Goal: Transaction & Acquisition: Purchase product/service

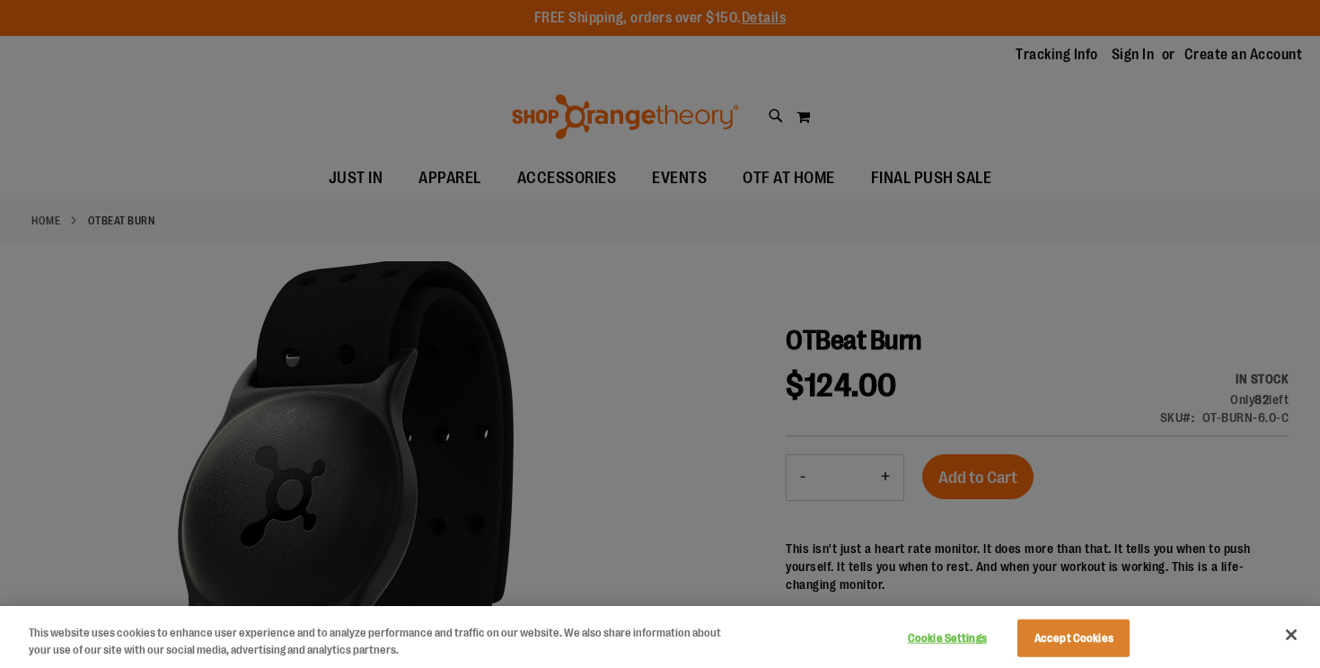
click at [556, 177] on div at bounding box center [660, 334] width 1320 height 668
click at [554, 181] on div at bounding box center [660, 334] width 1320 height 668
click at [1070, 635] on button "Accept Cookies" at bounding box center [1073, 638] width 112 height 38
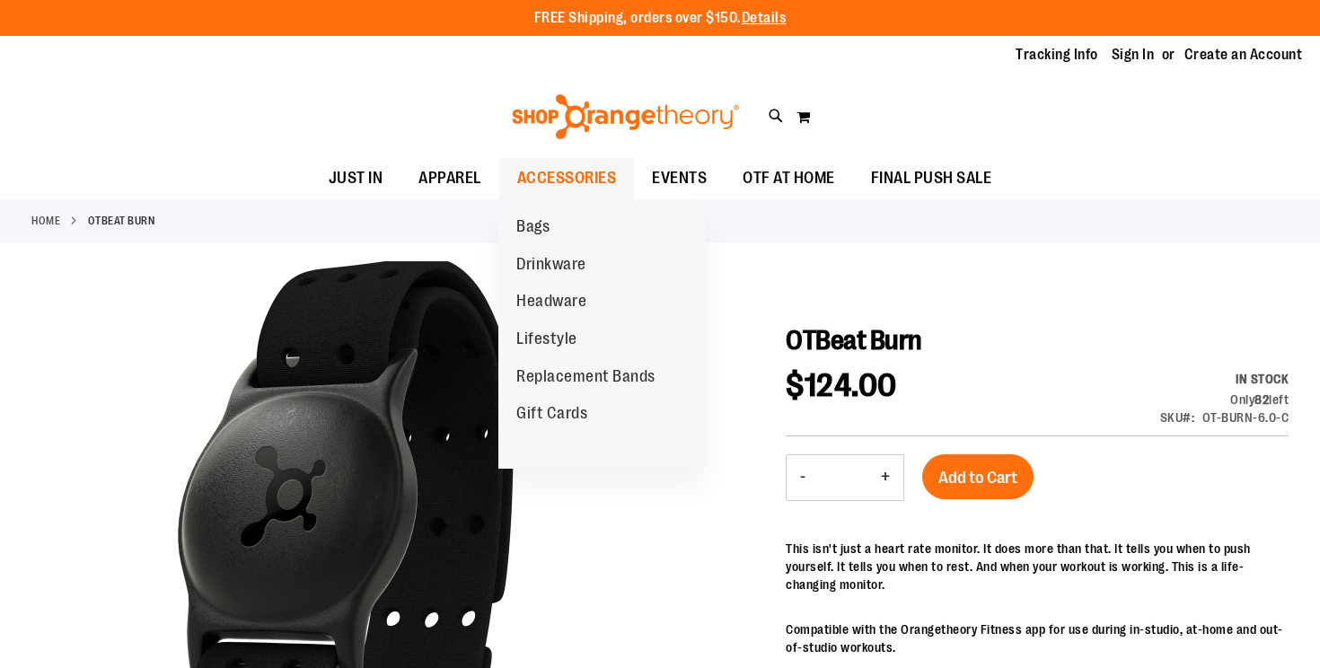
click at [576, 183] on span "ACCESSORIES" at bounding box center [567, 178] width 100 height 40
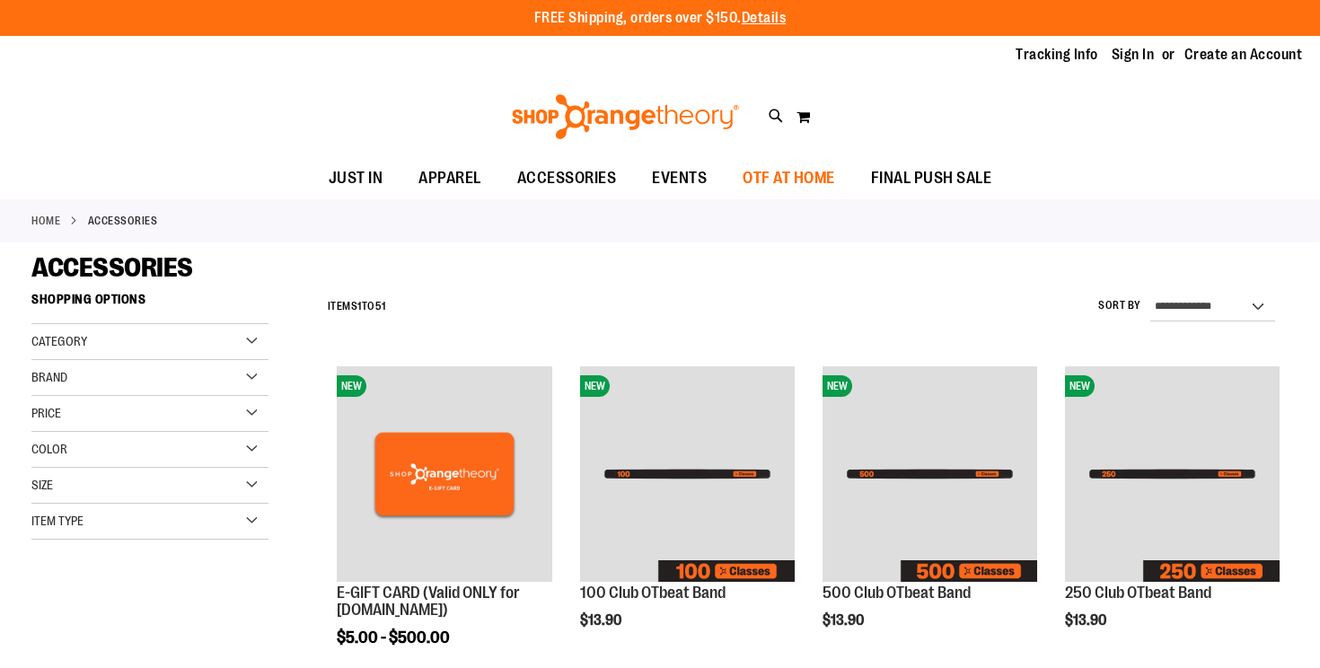
click at [767, 180] on span "OTF AT HOME" at bounding box center [788, 178] width 92 height 40
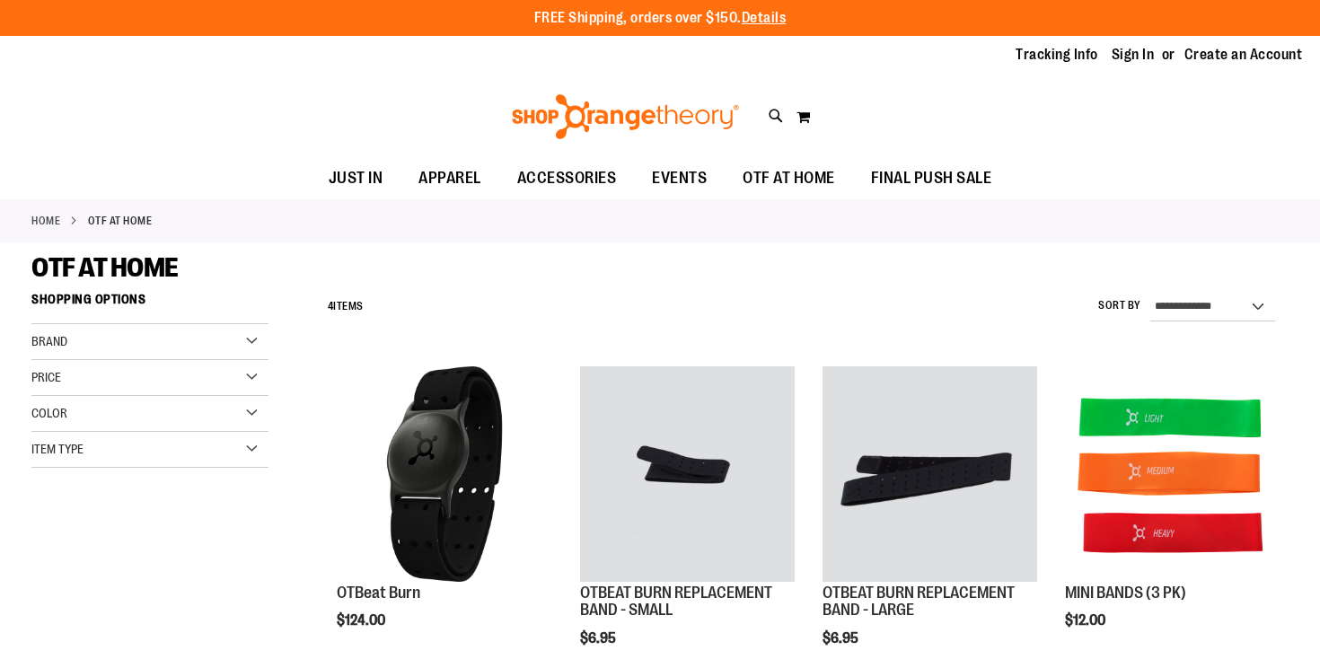
click at [88, 336] on div "Brand" at bounding box center [149, 342] width 237 height 36
click at [86, 375] on link "Orangetheory" at bounding box center [140, 378] width 227 height 19
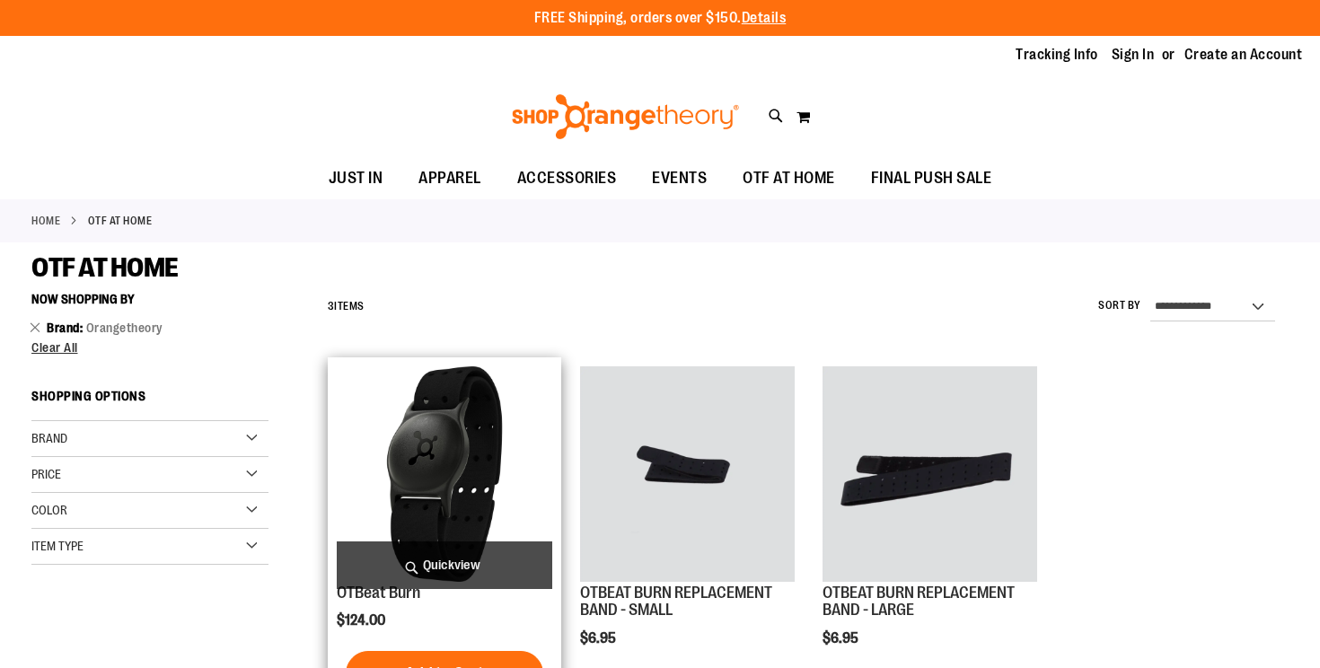
click at [436, 528] on img "product" at bounding box center [444, 473] width 215 height 215
